Goal: Information Seeking & Learning: Learn about a topic

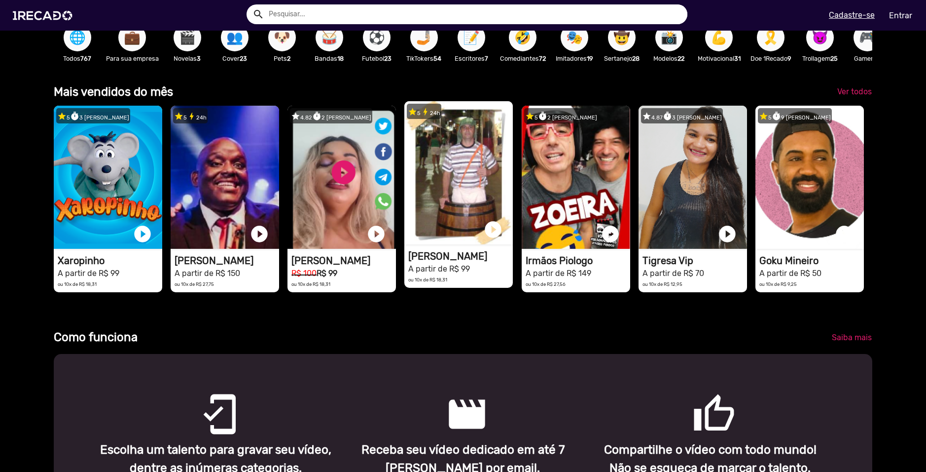
scroll to position [0, 2757]
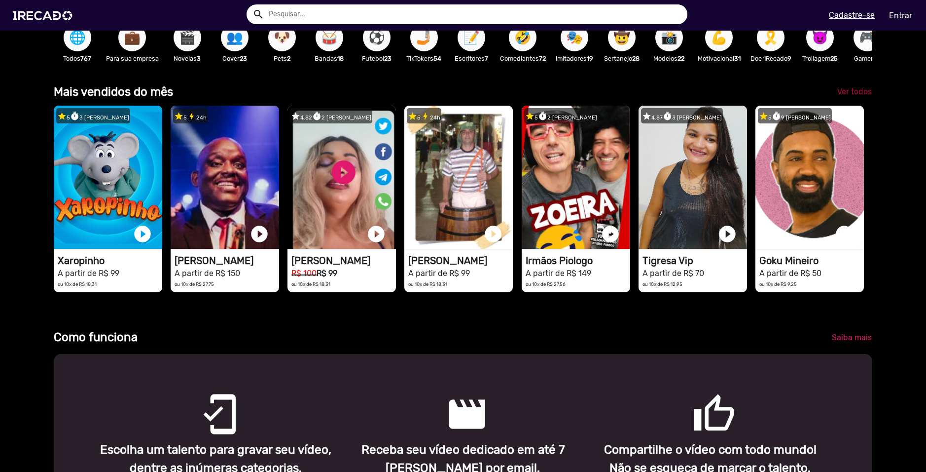
click at [849, 96] on span "Ver todos" at bounding box center [854, 91] width 35 height 9
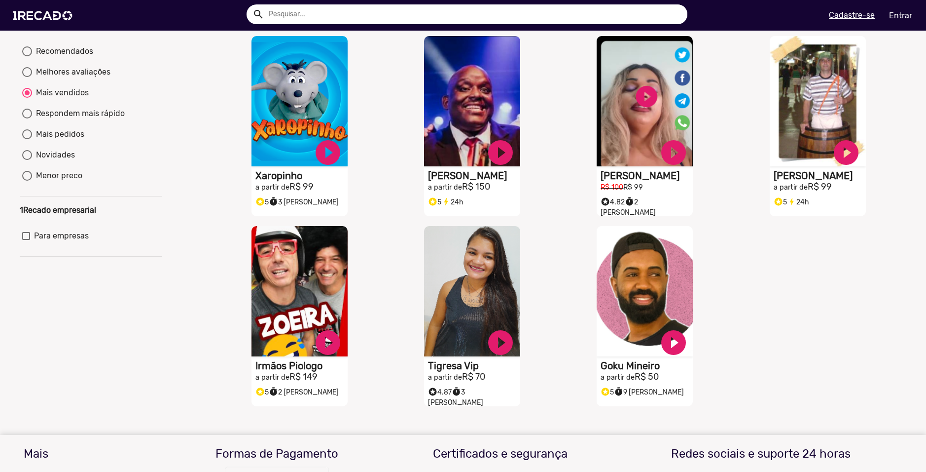
scroll to position [49, 0]
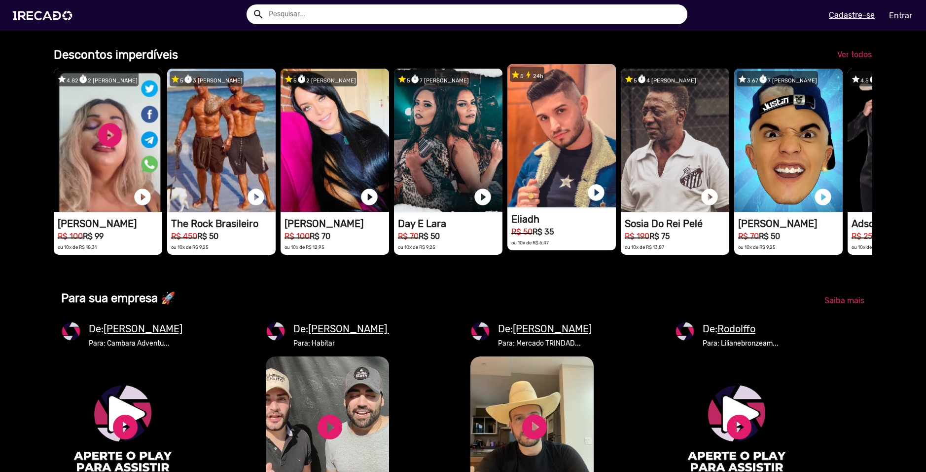
scroll to position [0, 2757]
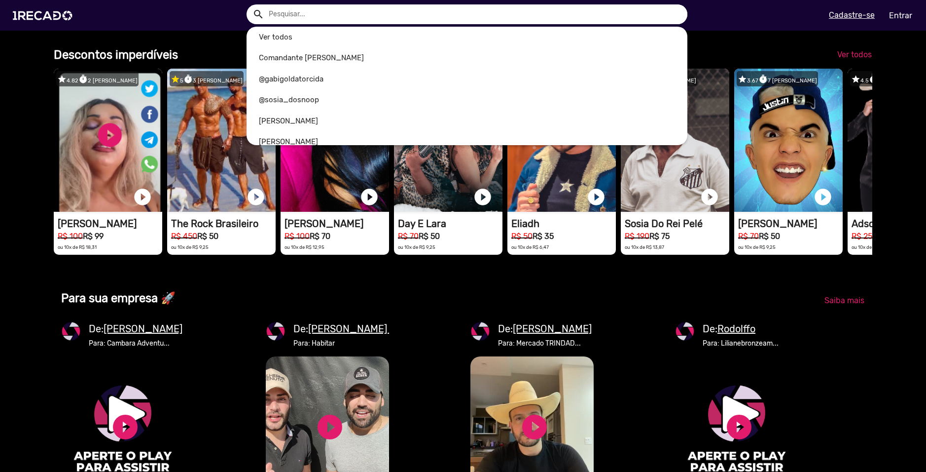
click at [446, 9] on input "text" at bounding box center [474, 14] width 426 height 20
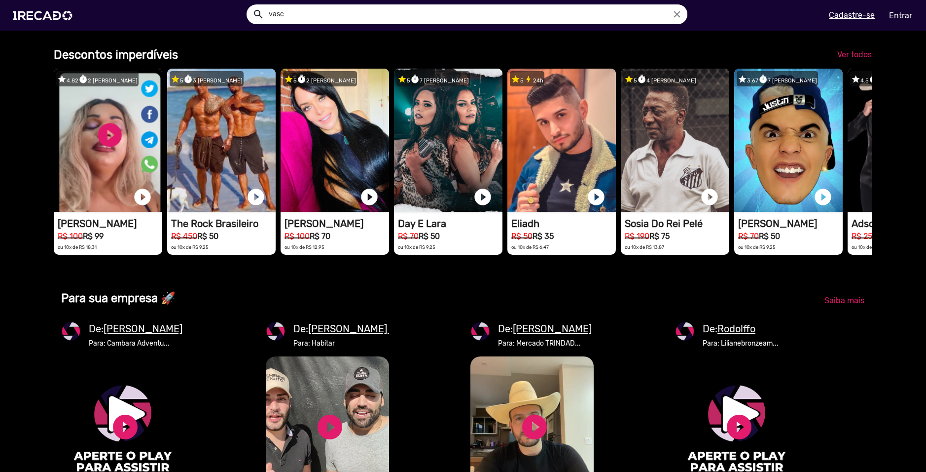
scroll to position [0, 0]
click at [249, 5] on button "search" at bounding box center [257, 13] width 17 height 17
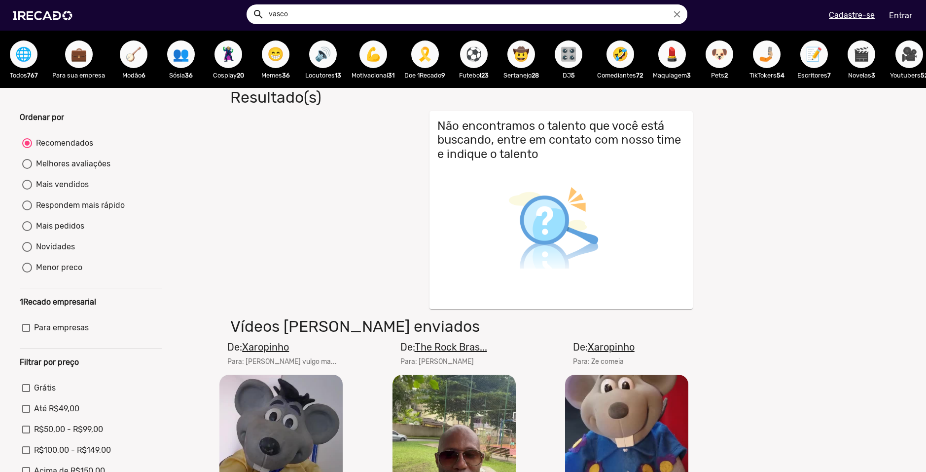
drag, startPoint x: 374, startPoint y: 10, endPoint x: 270, endPoint y: 19, distance: 104.5
click at [270, 19] on input "vasco" at bounding box center [474, 14] width 426 height 20
click at [249, 5] on button "search" at bounding box center [257, 13] width 17 height 17
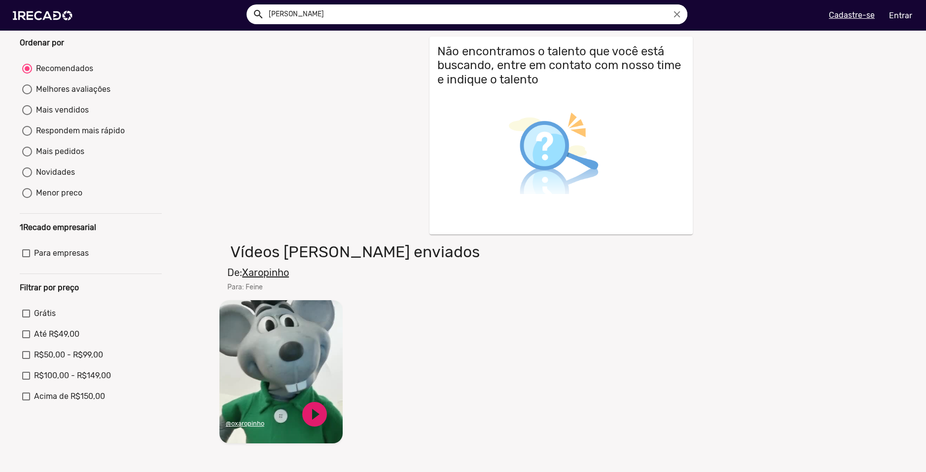
scroll to position [148, 0]
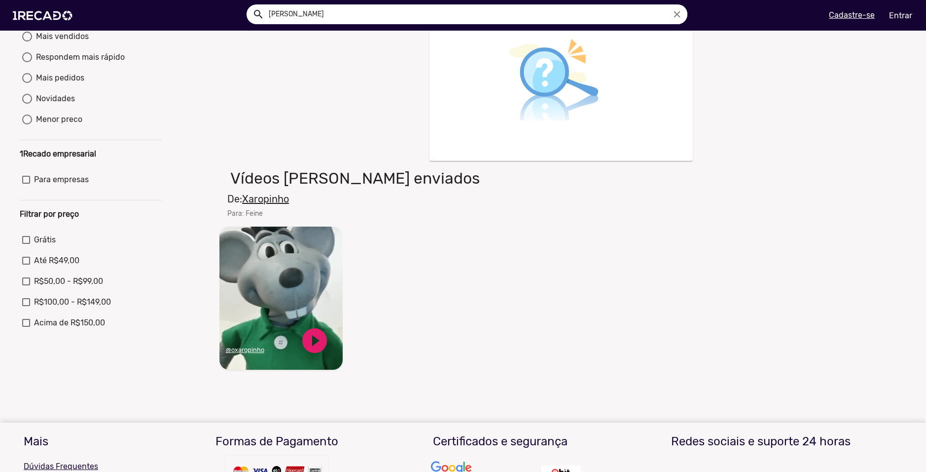
drag, startPoint x: 330, startPoint y: 16, endPoint x: 255, endPoint y: 22, distance: 75.2
click at [255, 22] on div "search [PERSON_NAME] close" at bounding box center [467, 14] width 441 height 20
click at [249, 5] on button "search" at bounding box center [257, 13] width 17 height 17
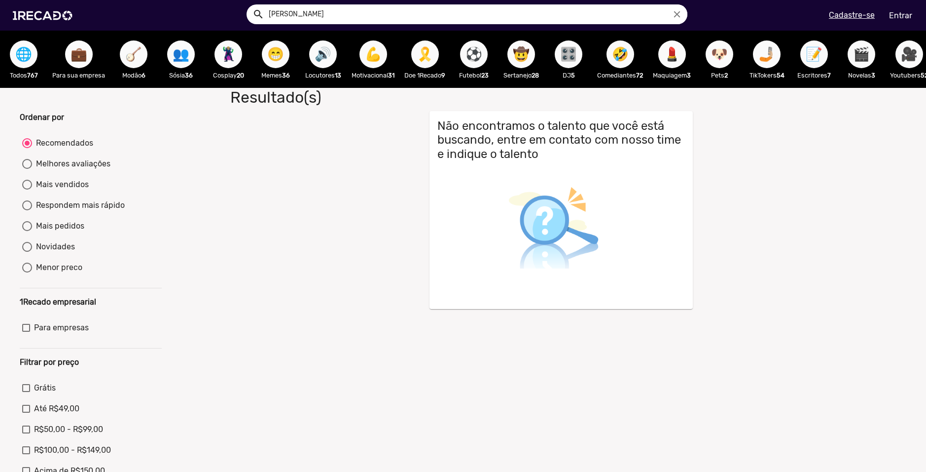
drag, startPoint x: 281, startPoint y: 13, endPoint x: 262, endPoint y: 14, distance: 18.8
click at [262, 14] on div "search [PERSON_NAME] close" at bounding box center [467, 14] width 441 height 20
type input "vegetti"
click at [249, 5] on button "search" at bounding box center [257, 13] width 17 height 17
click at [63, 13] on img at bounding box center [44, 16] width 74 height 42
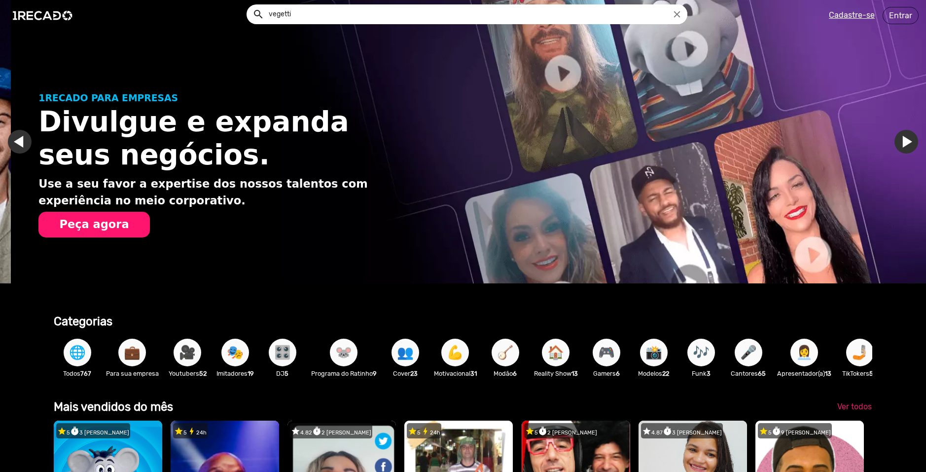
scroll to position [0, 919]
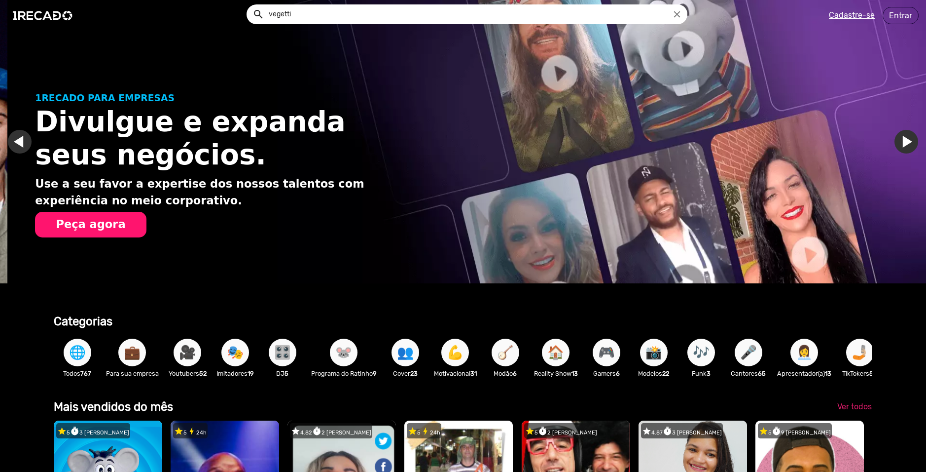
click at [26, 137] on link "Ir para o slide anterior" at bounding box center [27, 142] width 24 height 24
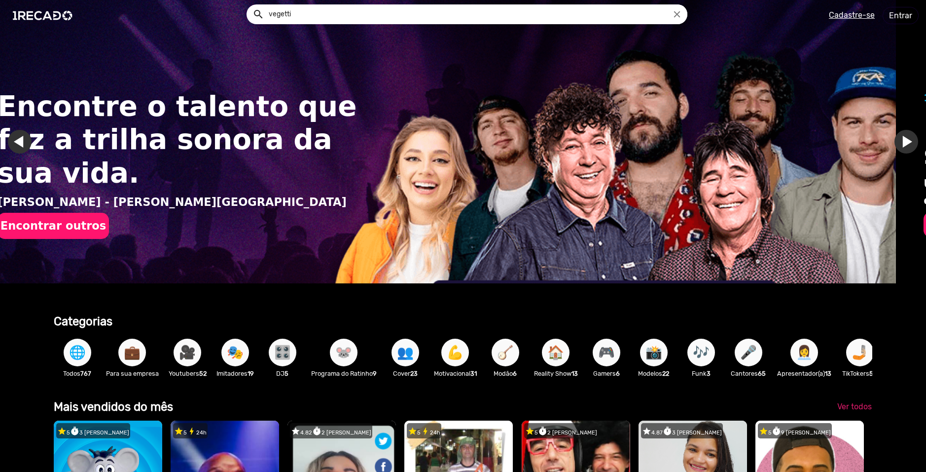
scroll to position [0, 0]
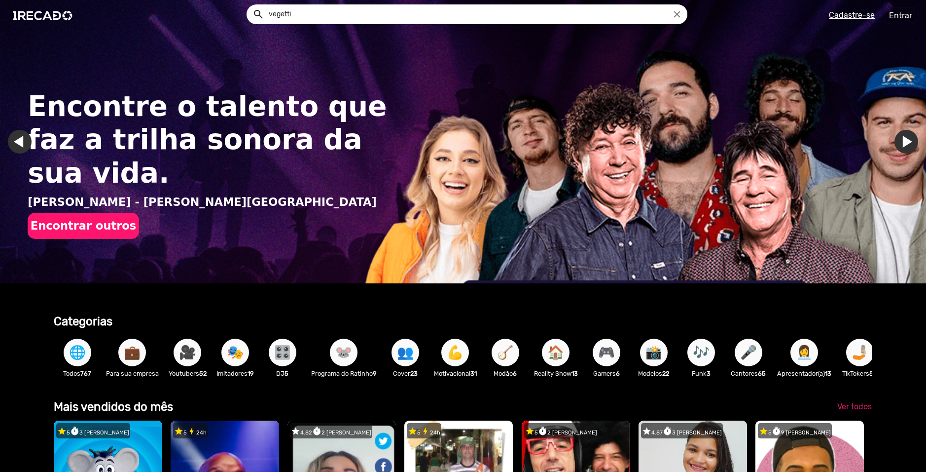
click at [62, 213] on button "Encontrar outros" at bounding box center [83, 226] width 111 height 26
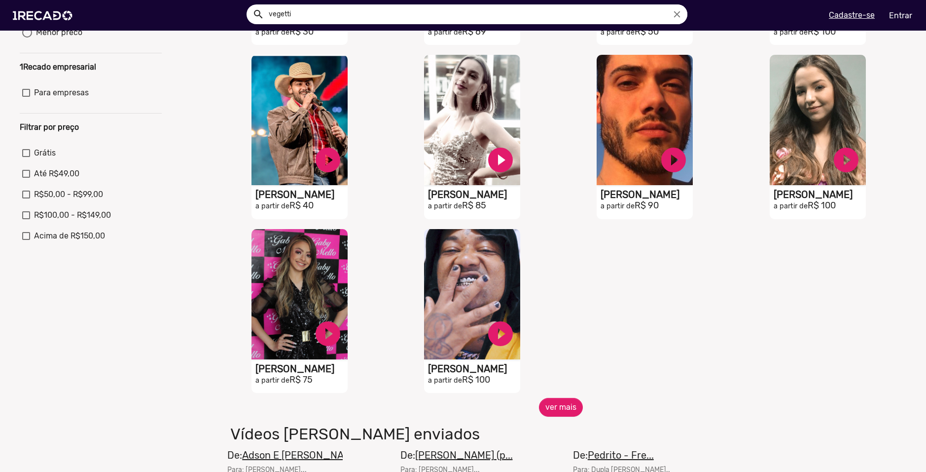
scroll to position [247, 0]
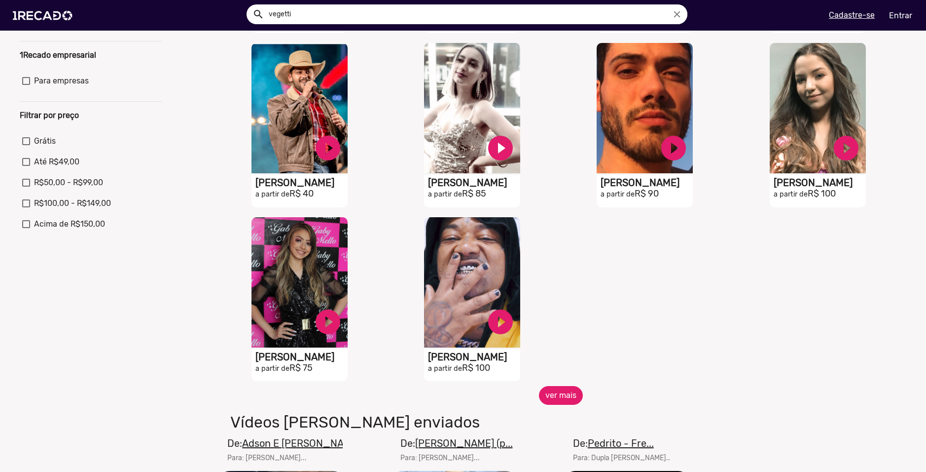
click at [545, 398] on button "ver mais" at bounding box center [561, 395] width 44 height 19
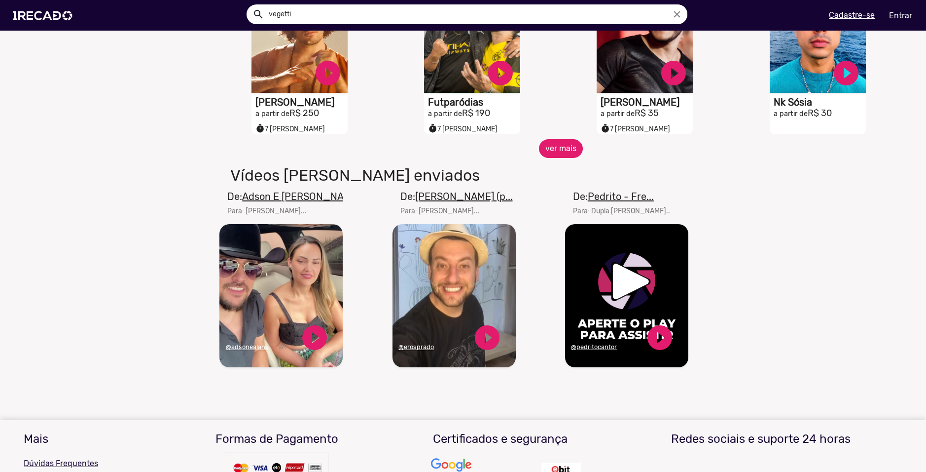
scroll to position [888, 0]
